Goal: Task Accomplishment & Management: Manage account settings

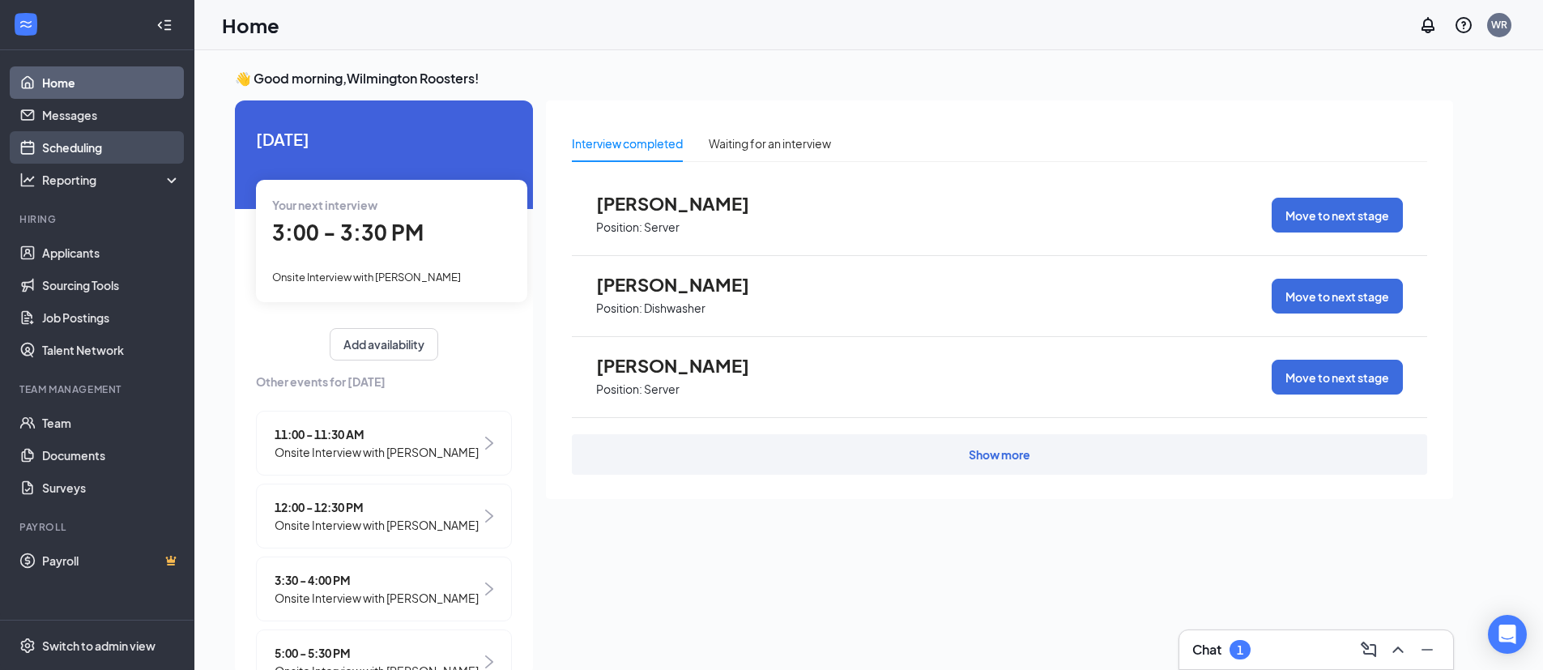
click at [88, 156] on link "Scheduling" at bounding box center [111, 147] width 139 height 32
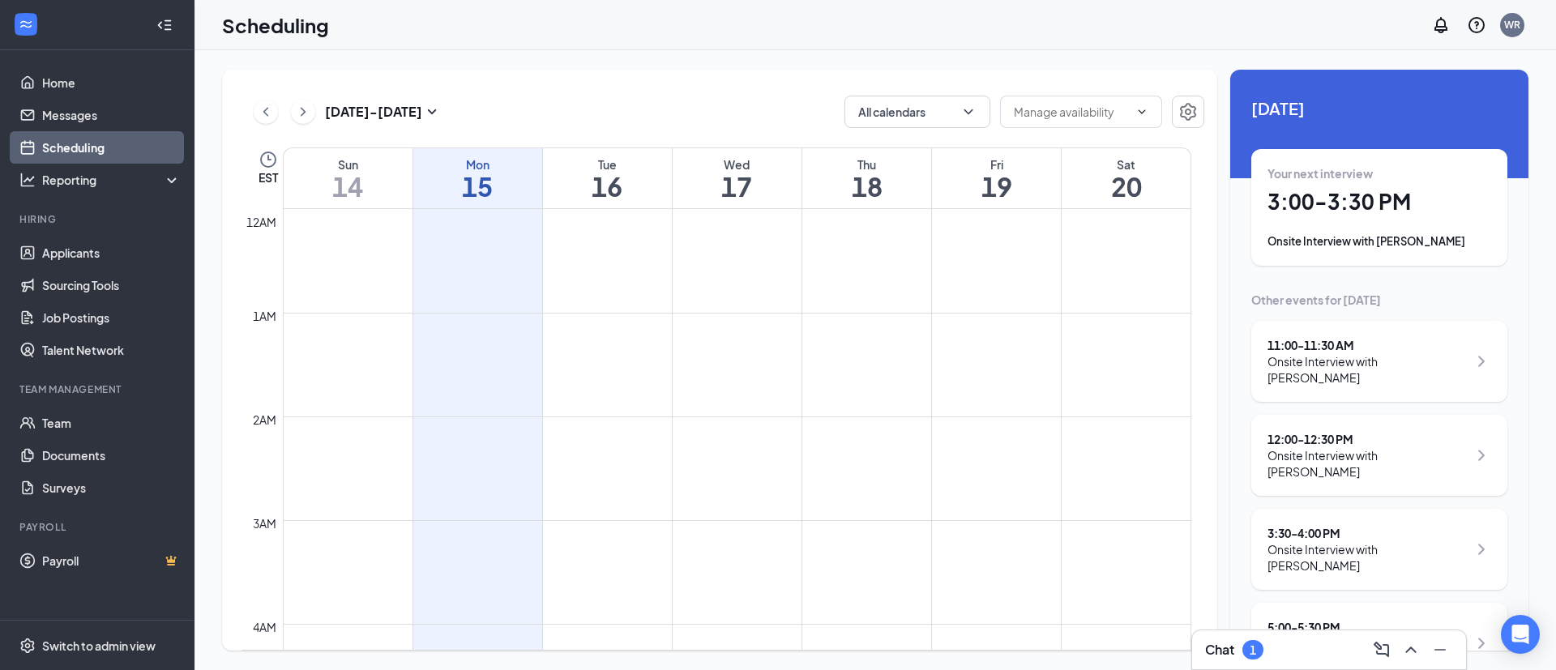
click at [621, 166] on div "Tue" at bounding box center [607, 164] width 129 height 16
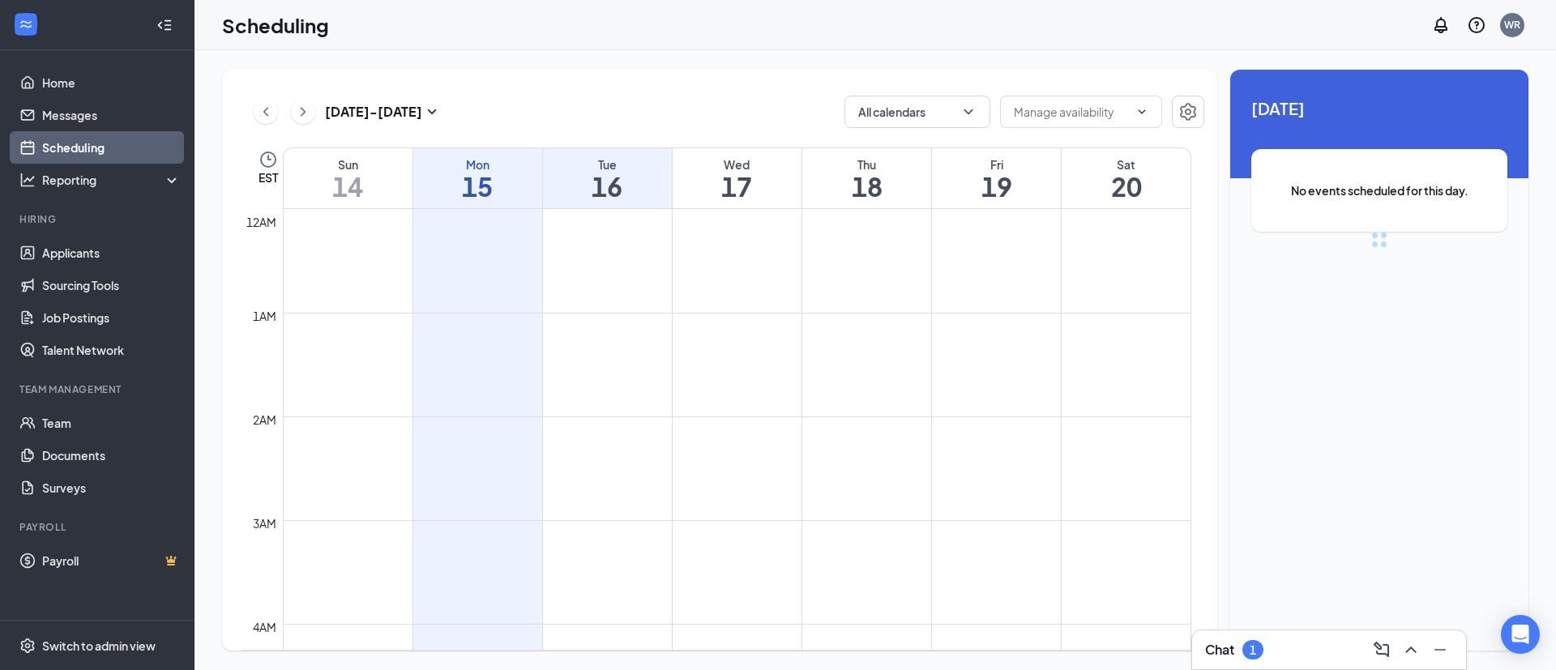
scroll to position [796, 0]
